Goal: Task Accomplishment & Management: Manage account settings

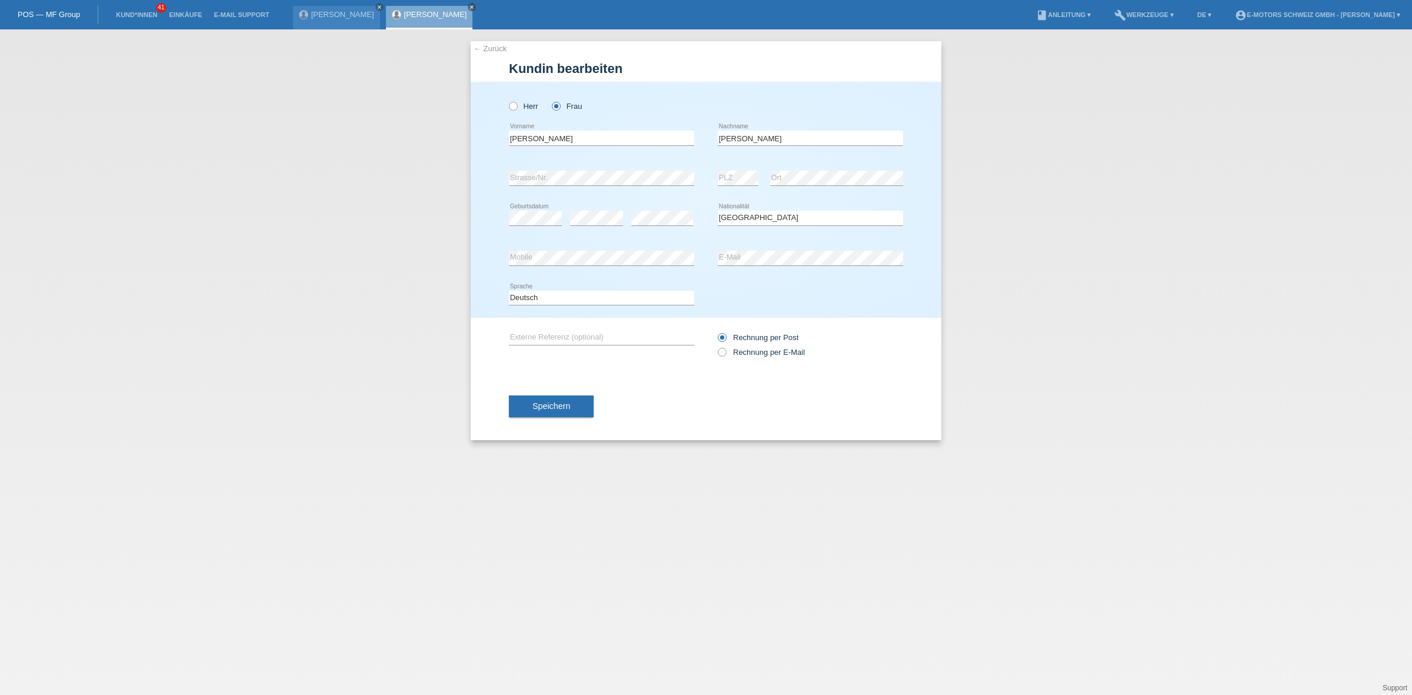
select select "CH"
click at [572, 395] on button "Speichern" at bounding box center [551, 406] width 85 height 22
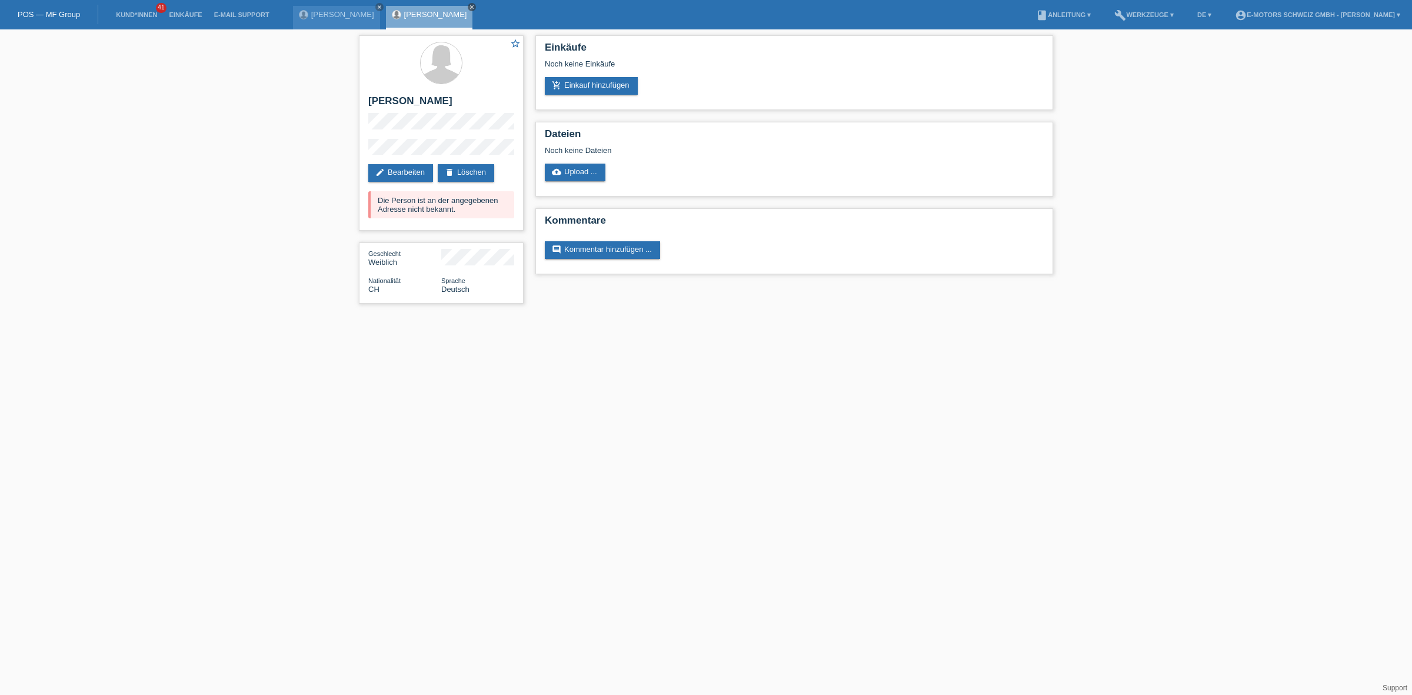
click at [469, 6] on icon "close" at bounding box center [472, 7] width 6 height 6
click at [369, 102] on h2 "Astrid Tepper" at bounding box center [441, 104] width 146 height 18
click at [442, 154] on div "star_border Astrid Tepper edit Bearbeiten delete Löschen Die Person ist an der …" at bounding box center [441, 132] width 165 height 195
copy div "Astrid Tepper"
click at [475, 164] on link "delete Löschen" at bounding box center [466, 173] width 56 height 18
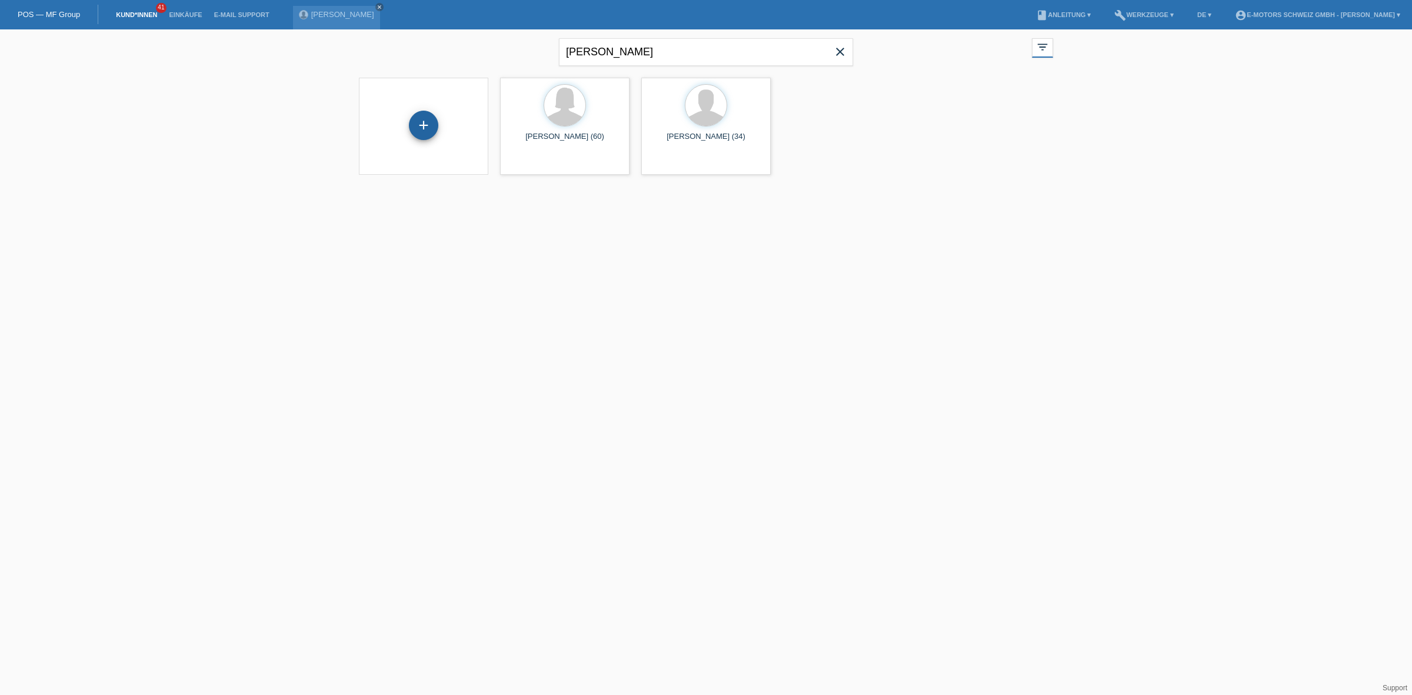
click at [421, 132] on div "+" at bounding box center [423, 125] width 29 height 29
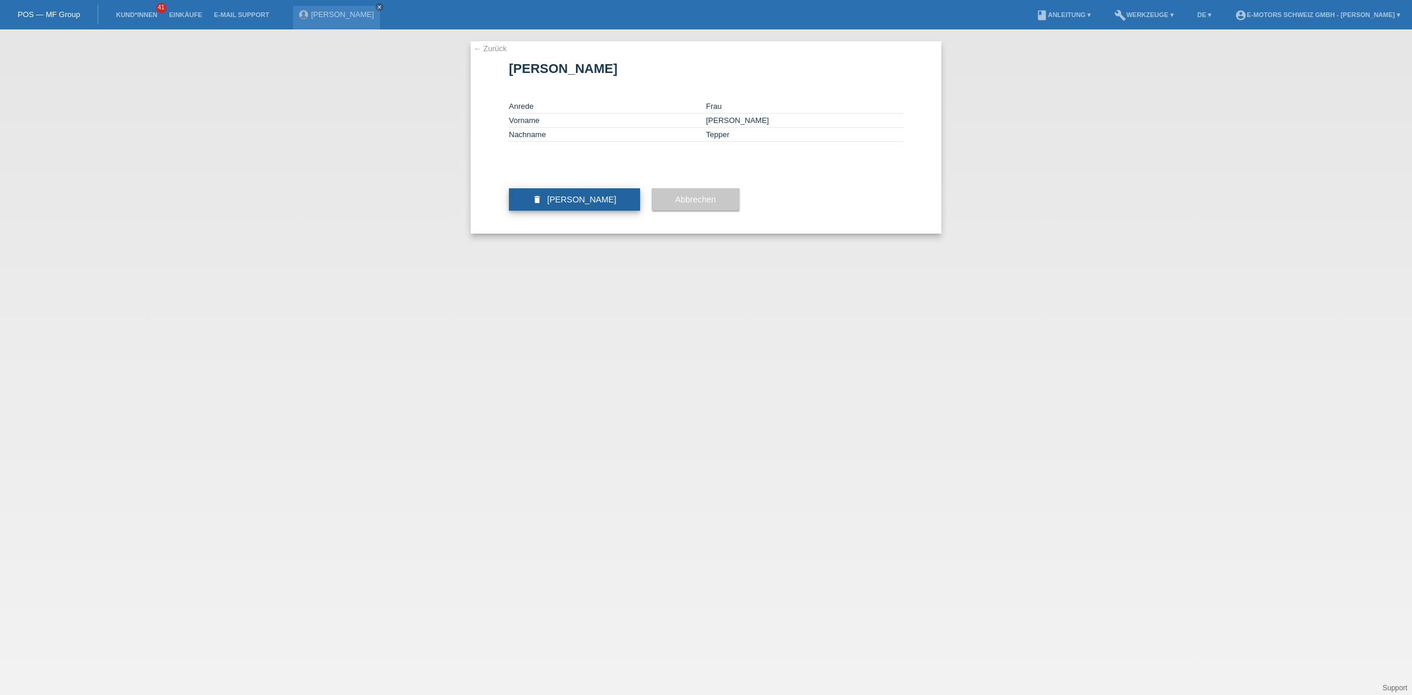
click at [582, 204] on span "[PERSON_NAME]" at bounding box center [581, 199] width 69 height 9
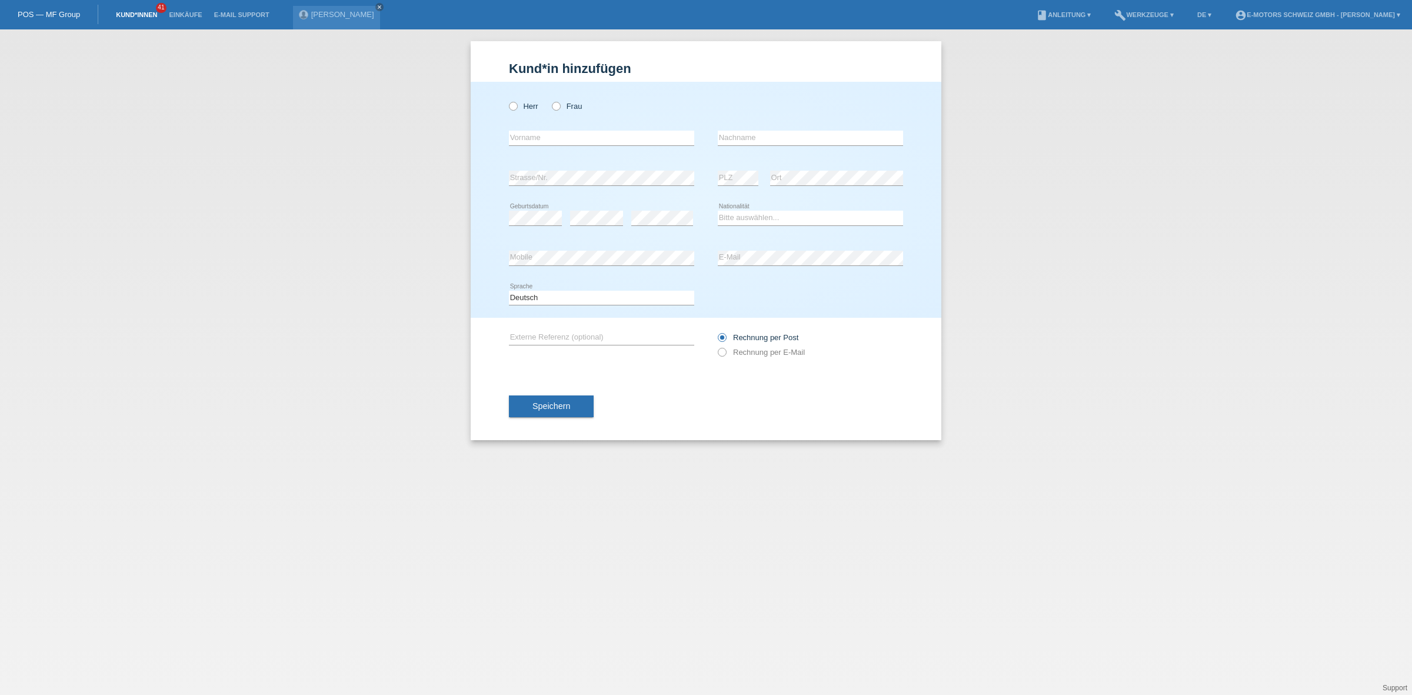
click at [139, 16] on link "Kund*innen" at bounding box center [136, 14] width 53 height 7
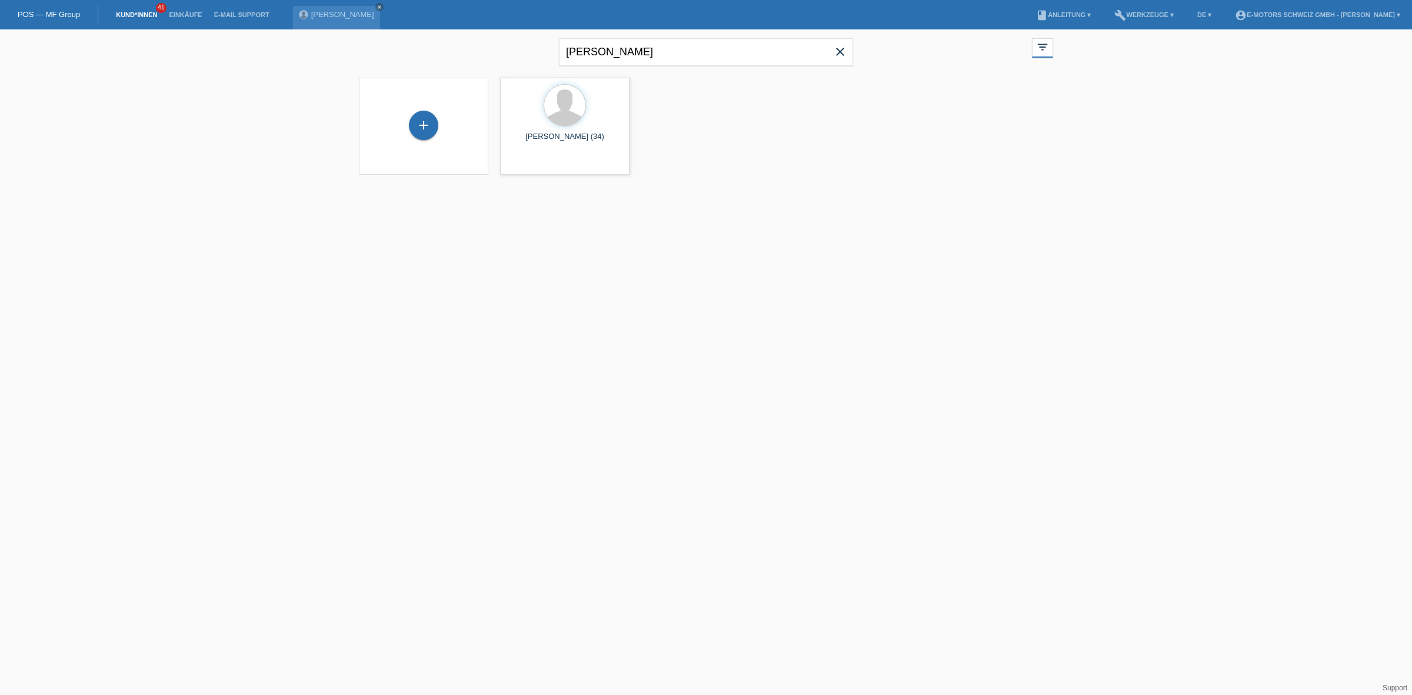
click at [847, 45] on icon "close" at bounding box center [840, 52] width 14 height 14
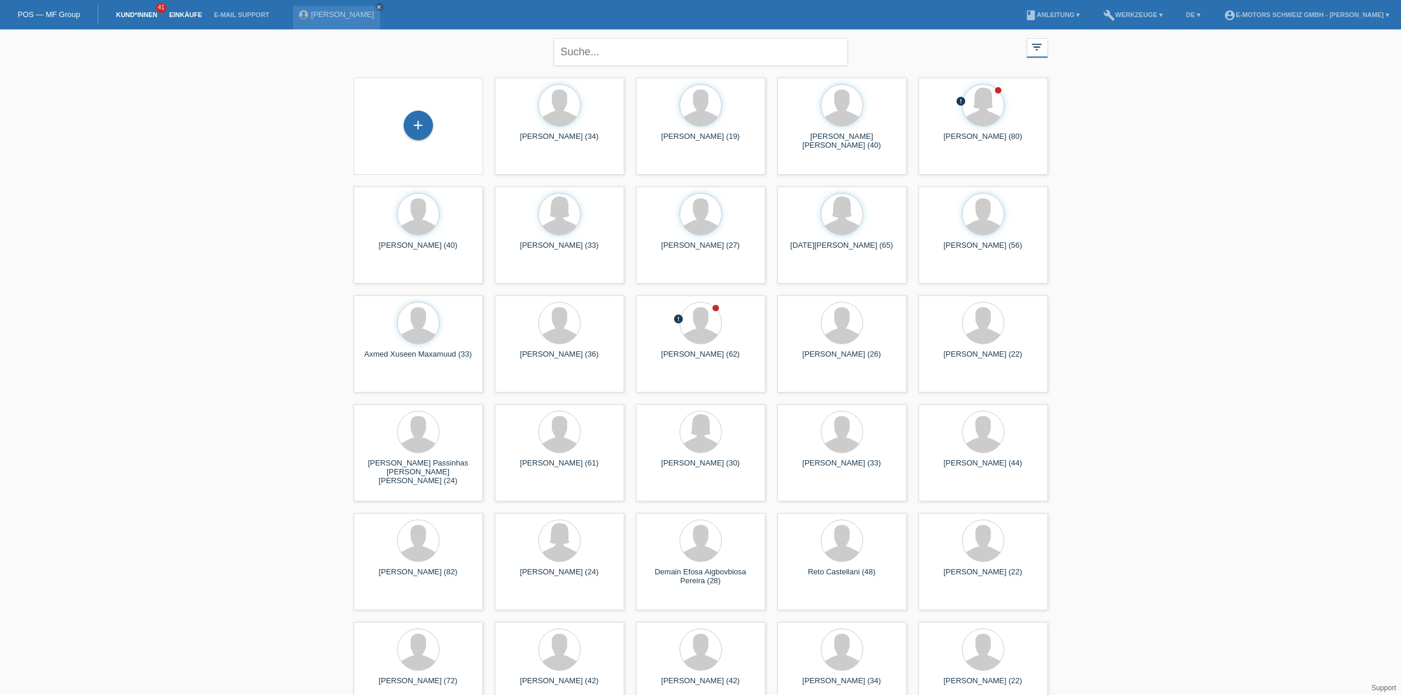
click at [192, 12] on link "Einkäufe" at bounding box center [185, 14] width 45 height 7
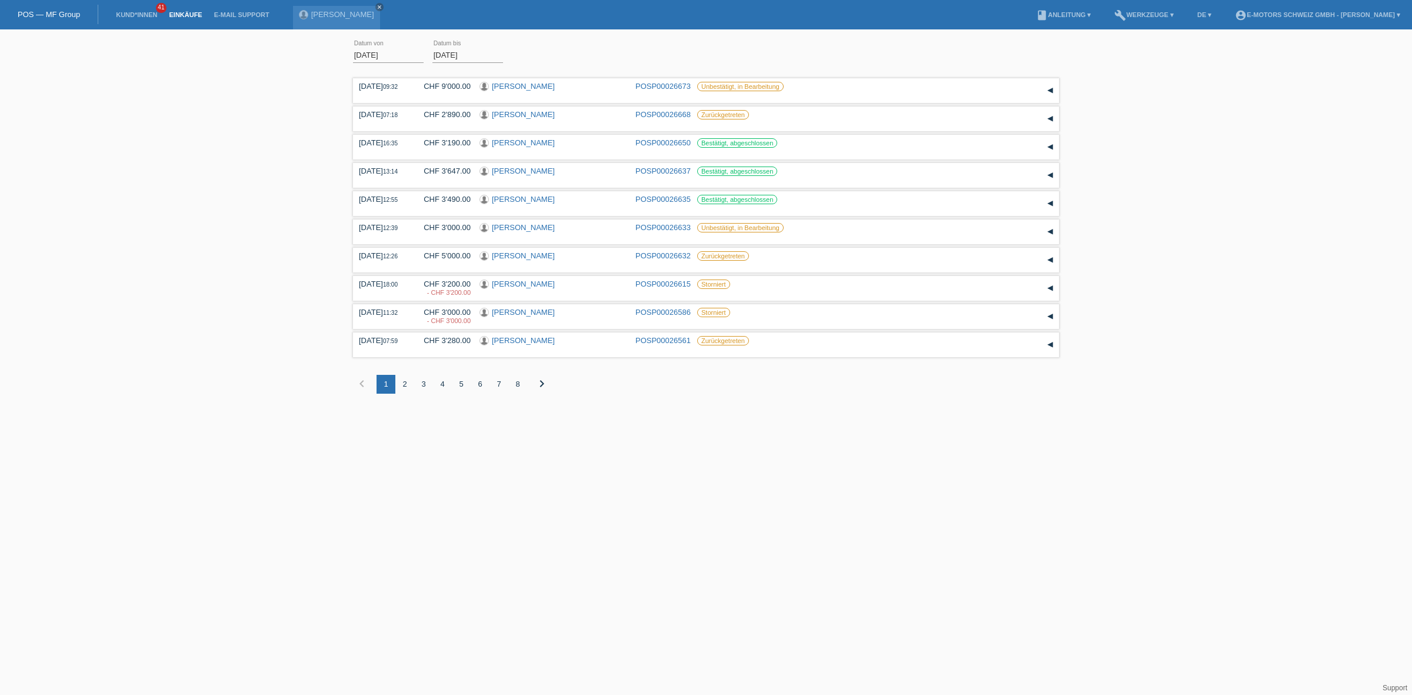
click at [124, 21] on li "Kund*innen 41" at bounding box center [136, 15] width 53 height 30
click at [126, 18] on link "Kund*innen" at bounding box center [136, 14] width 53 height 7
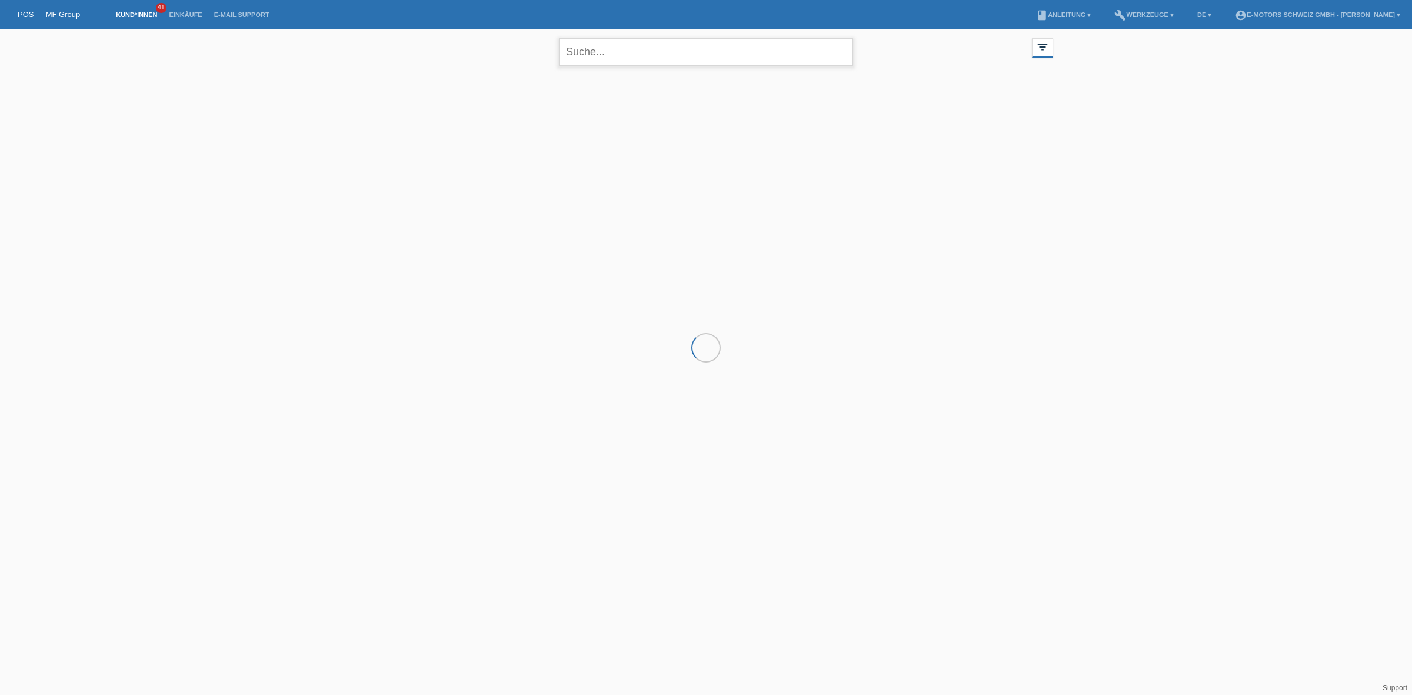
click at [628, 53] on input "text" at bounding box center [706, 52] width 294 height 28
paste input "Sujeeva"
type input "Sujeeva"
click at [521, 169] on div "launch Anzeigen" at bounding box center [527, 165] width 53 height 18
click at [521, 165] on span "Anzeigen" at bounding box center [534, 164] width 32 height 9
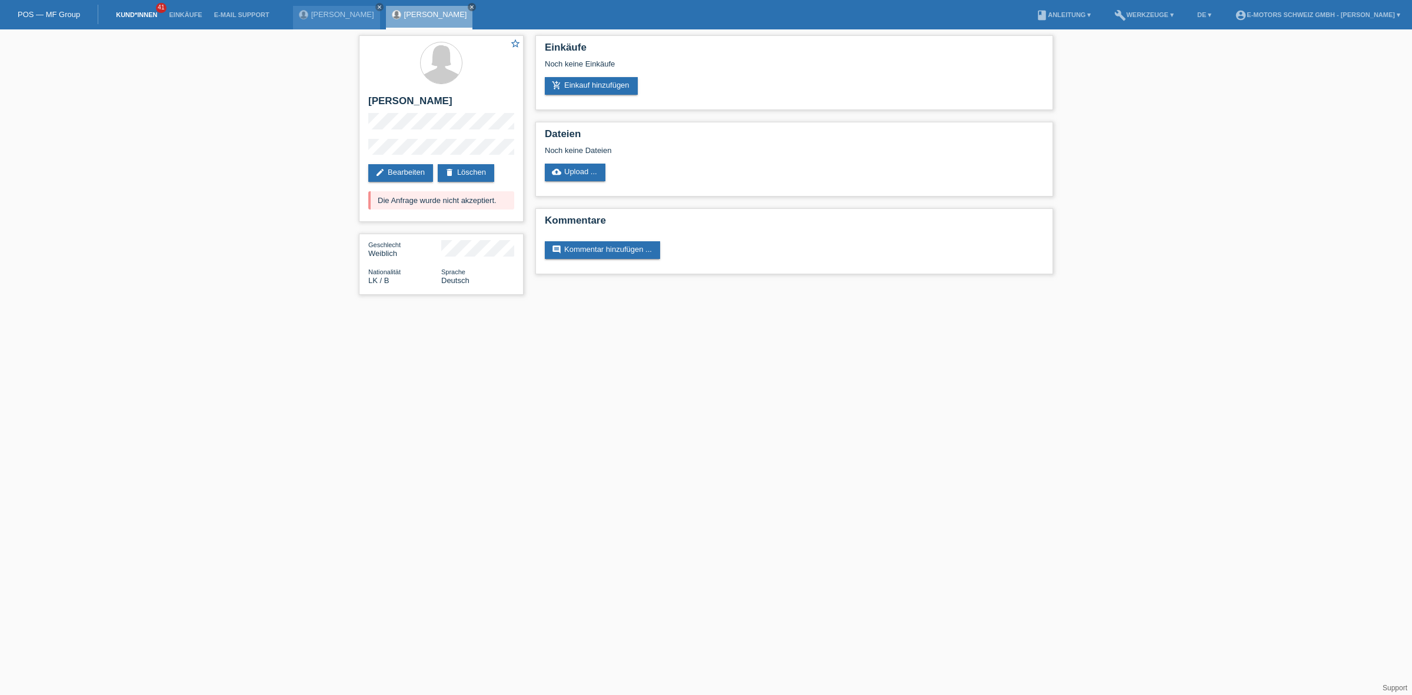
click at [122, 11] on link "Kund*innen" at bounding box center [136, 14] width 53 height 7
